Goal: Understand process/instructions: Learn about a topic

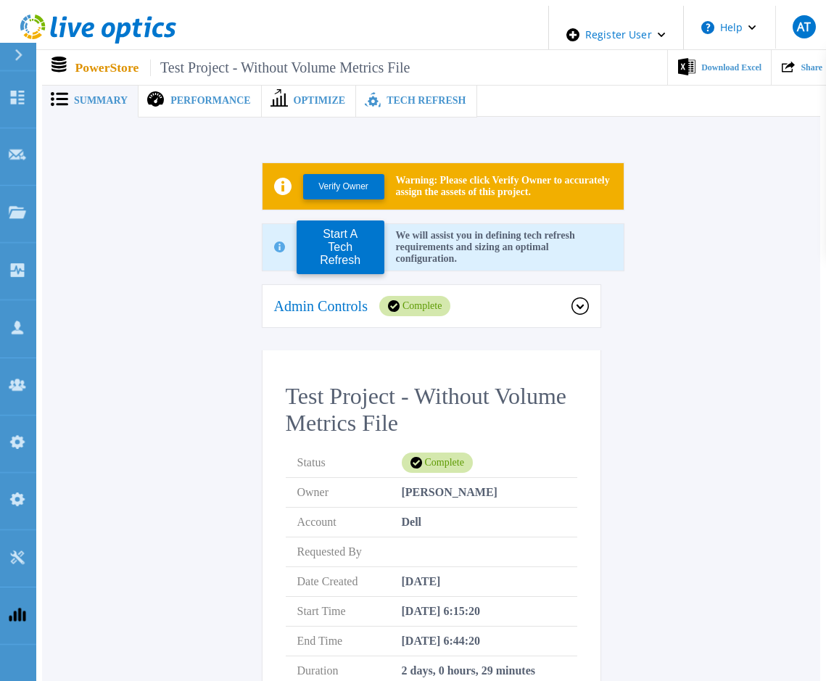
click at [397, 96] on span "Tech Refresh" at bounding box center [425, 101] width 79 height 10
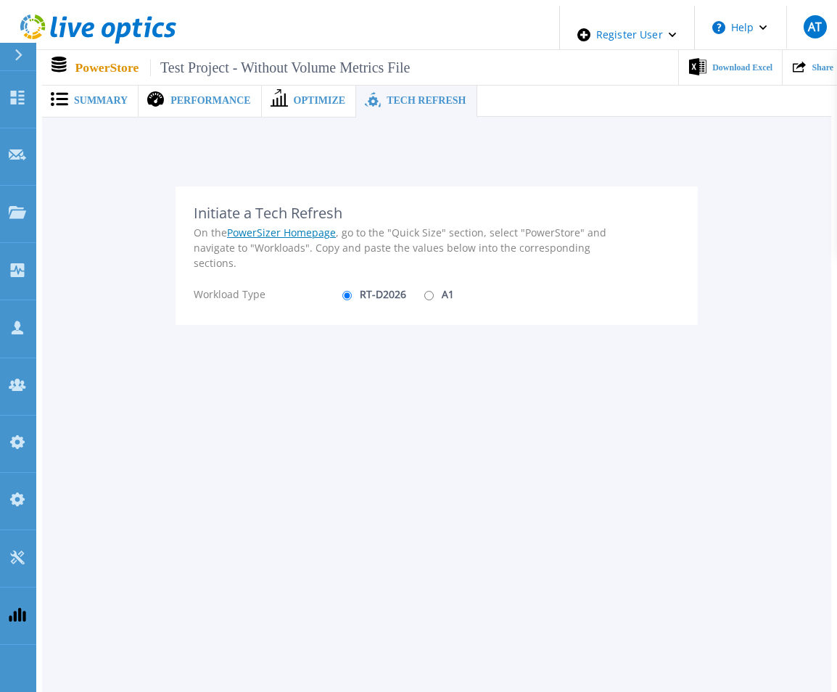
click at [484, 489] on div "Summary Performance Optimize Tech Refresh Verify Owner Warning: Please click Ve…" at bounding box center [436, 391] width 789 height 770
click at [424, 291] on input "A1" at bounding box center [428, 295] width 9 height 9
radio input "true"
click at [342, 291] on input "RT-D2026" at bounding box center [346, 295] width 9 height 9
radio input "true"
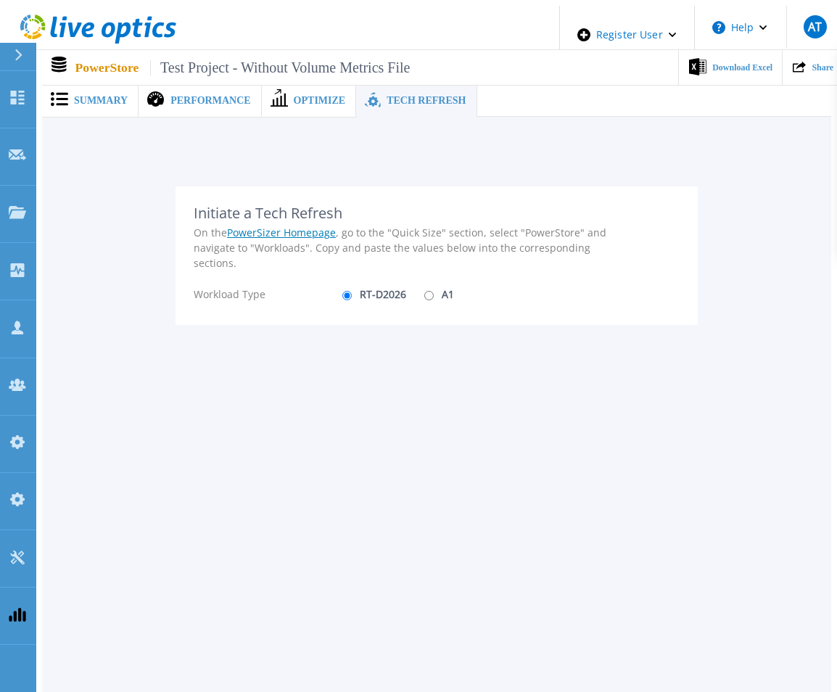
click at [424, 291] on input "A1" at bounding box center [428, 295] width 9 height 9
radio input "true"
click at [342, 292] on input "RT-D2026" at bounding box center [346, 295] width 9 height 9
radio input "true"
click at [424, 291] on input "A1" at bounding box center [428, 295] width 9 height 9
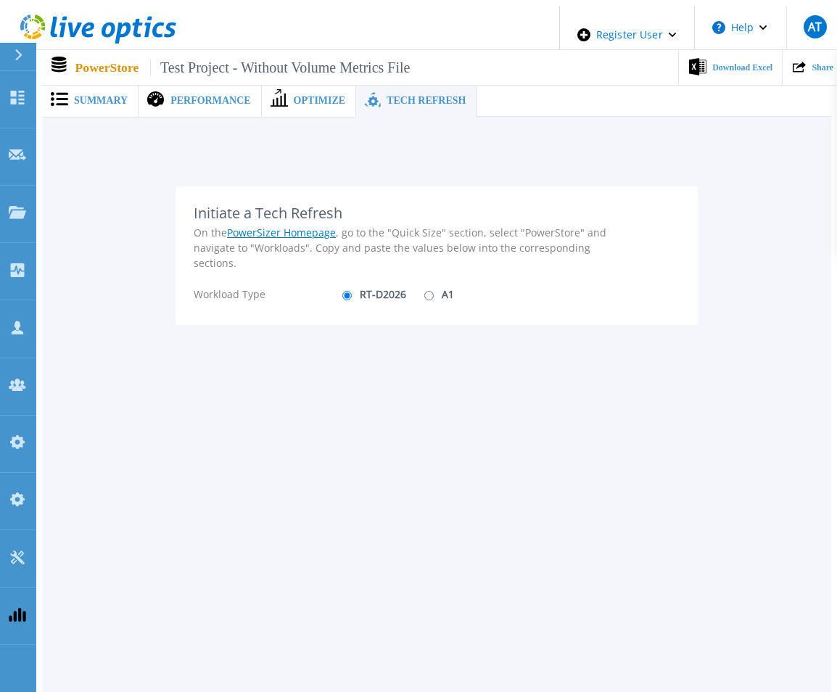
radio input "true"
radio input "false"
click at [295, 99] on span "Optimize" at bounding box center [320, 101] width 52 height 10
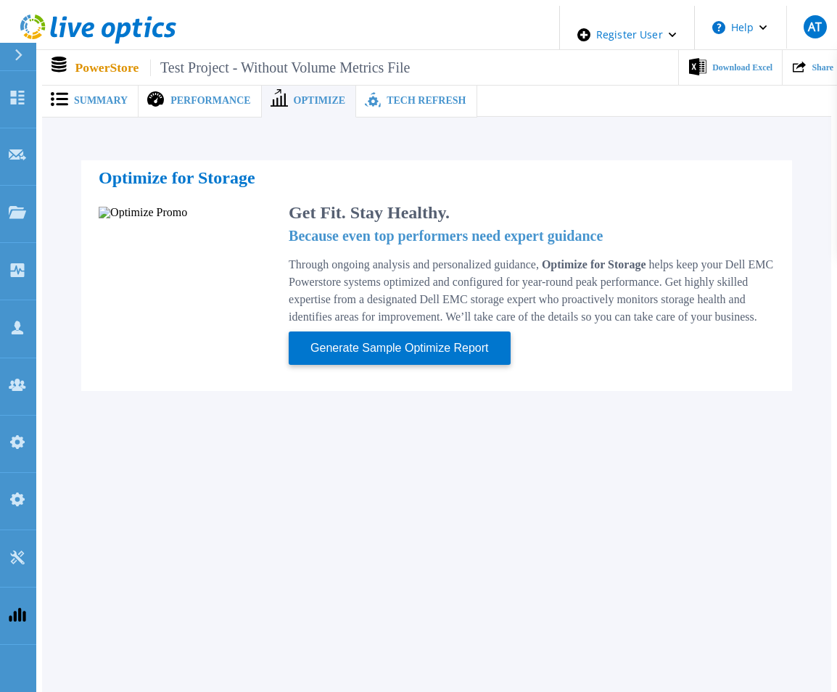
click at [639, 537] on div "Summary Performance Optimize Tech Refresh Verify Owner Warning: Please click Ve…" at bounding box center [436, 391] width 789 height 770
